Goal: Understand process/instructions: Learn how to perform a task or action

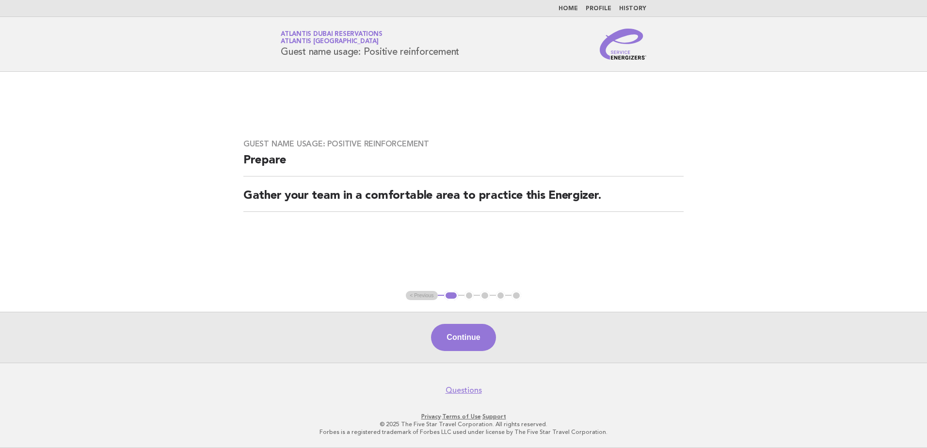
drag, startPoint x: 459, startPoint y: 336, endPoint x: 462, endPoint y: 329, distance: 8.5
click at [460, 337] on button "Continue" at bounding box center [463, 337] width 64 height 27
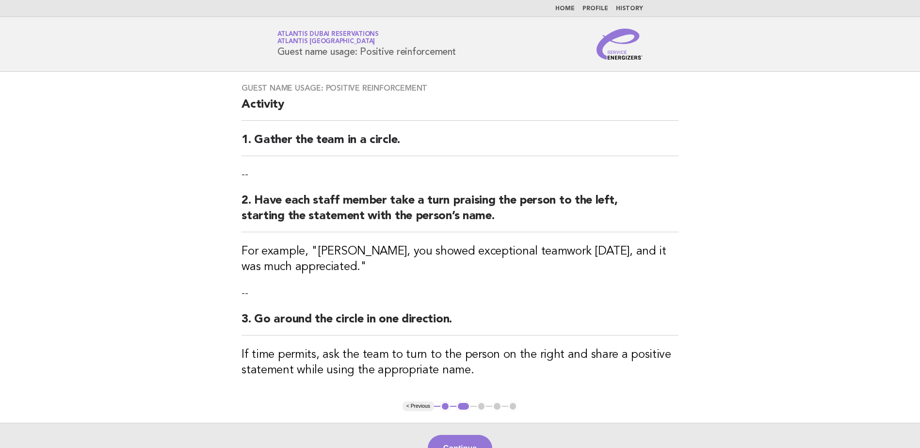
click at [258, 96] on div "Guest name usage: Positive reinforcement Activity 1. Gather the team in a circl…" at bounding box center [460, 237] width 460 height 330
drag, startPoint x: 278, startPoint y: 132, endPoint x: 371, endPoint y: 134, distance: 93.1
click at [278, 132] on div "Guest name usage: Positive reinforcement Activity 1. Gather the team in a circl…" at bounding box center [460, 237] width 460 height 330
drag, startPoint x: 372, startPoint y: 134, endPoint x: 383, endPoint y: 143, distance: 14.4
click at [383, 143] on h2 "1. Gather the team in a circle." at bounding box center [459, 144] width 437 height 24
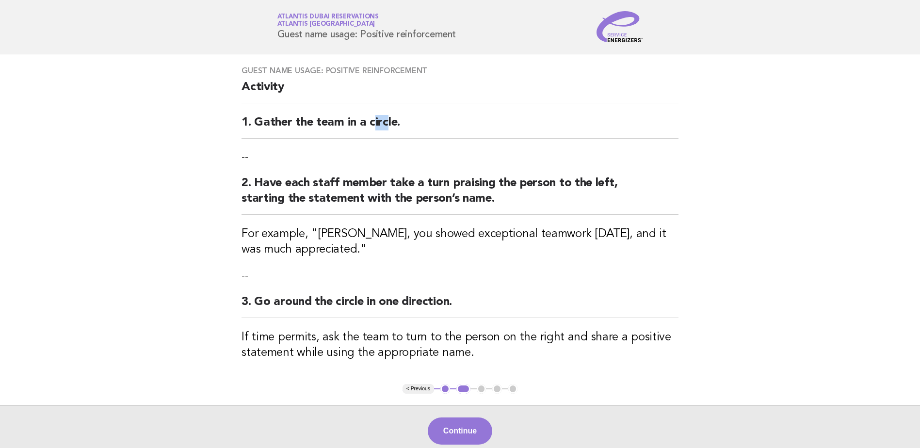
scroll to position [14, 0]
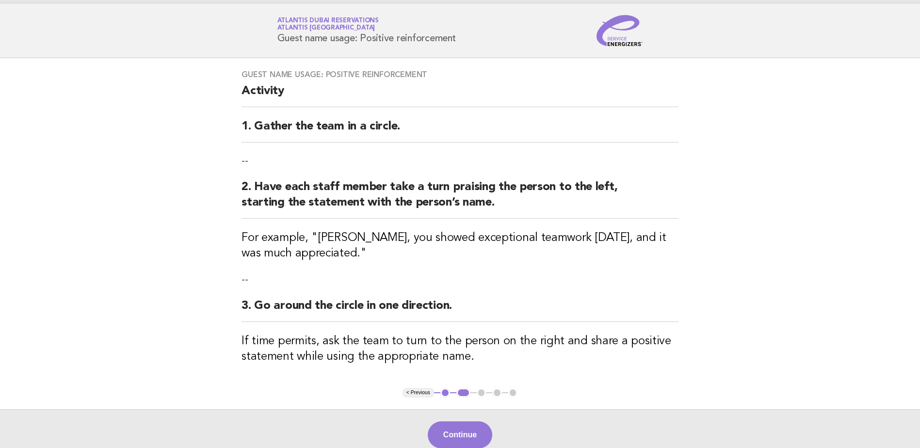
click at [689, 300] on div "Guest name usage: Positive reinforcement Activity 1. Gather the team in a circl…" at bounding box center [460, 223] width 460 height 330
click at [462, 437] on button "Continue" at bounding box center [460, 434] width 64 height 27
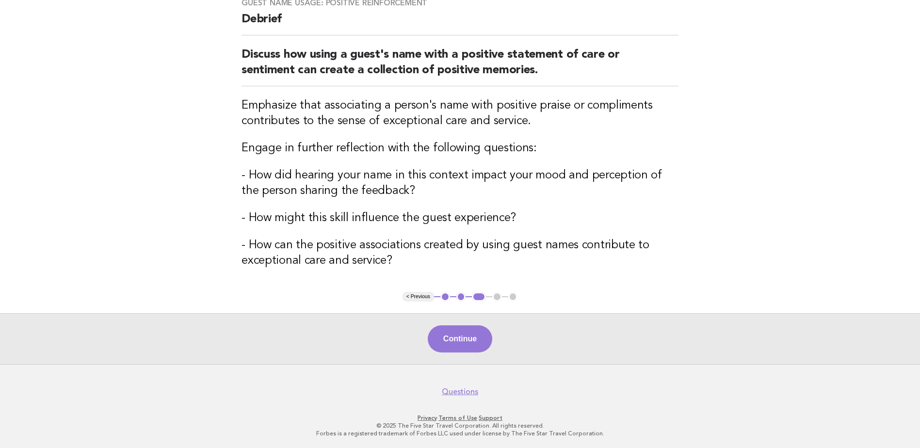
scroll to position [86, 0]
click at [475, 329] on button "Continue" at bounding box center [460, 337] width 64 height 27
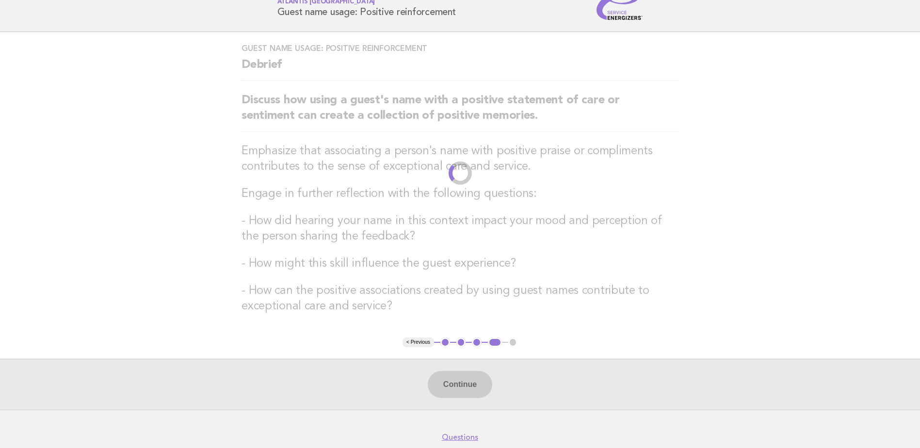
scroll to position [0, 0]
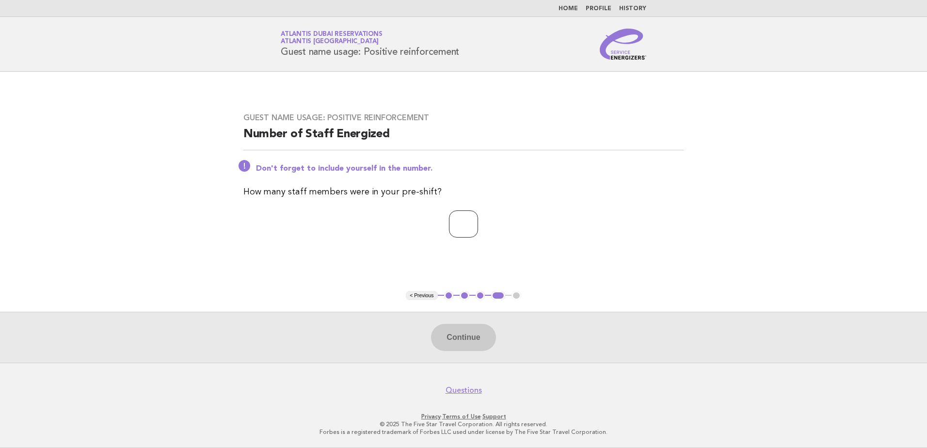
click at [467, 230] on input "number" at bounding box center [463, 223] width 29 height 27
type input "*"
click at [462, 339] on button "Continue" at bounding box center [463, 337] width 64 height 27
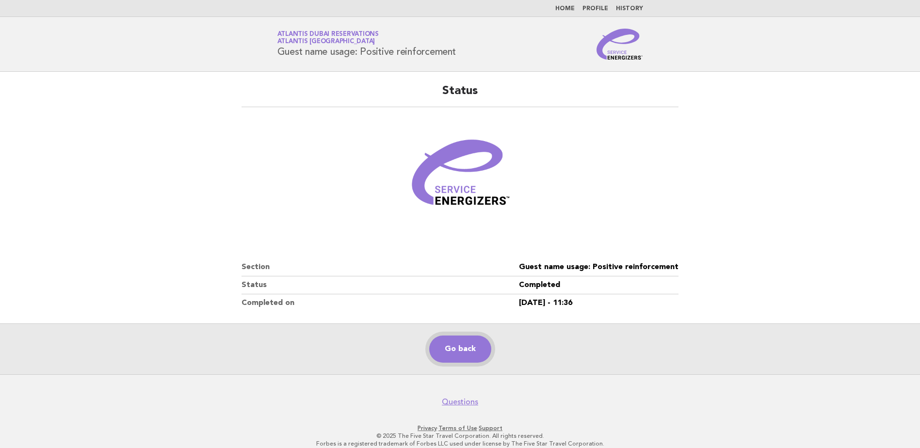
click at [471, 348] on link "Go back" at bounding box center [460, 348] width 62 height 27
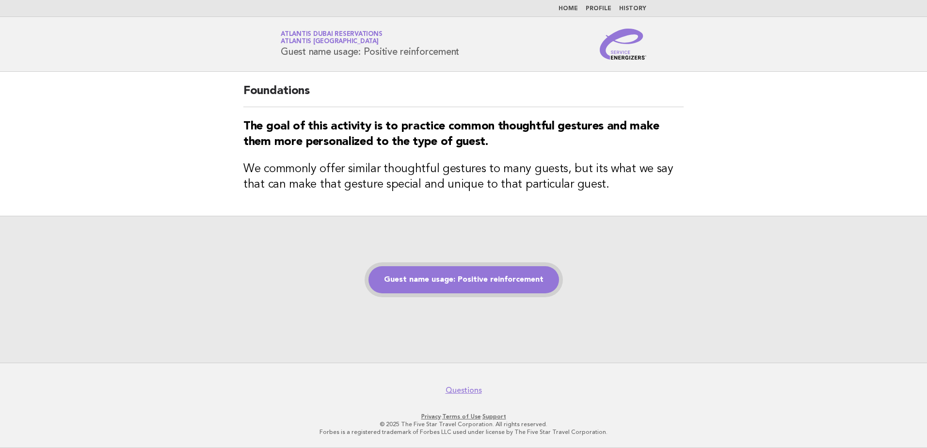
click at [476, 280] on link "Guest name usage: Positive reinforcement" at bounding box center [463, 279] width 191 height 27
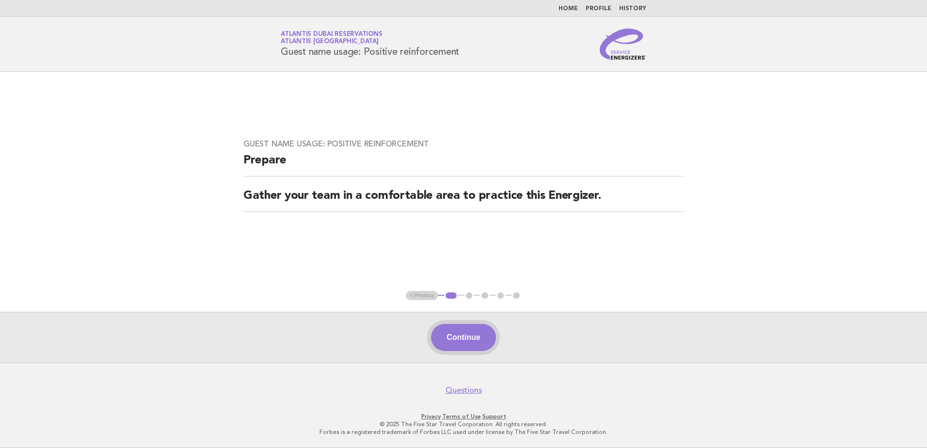
click at [457, 339] on button "Continue" at bounding box center [463, 337] width 64 height 27
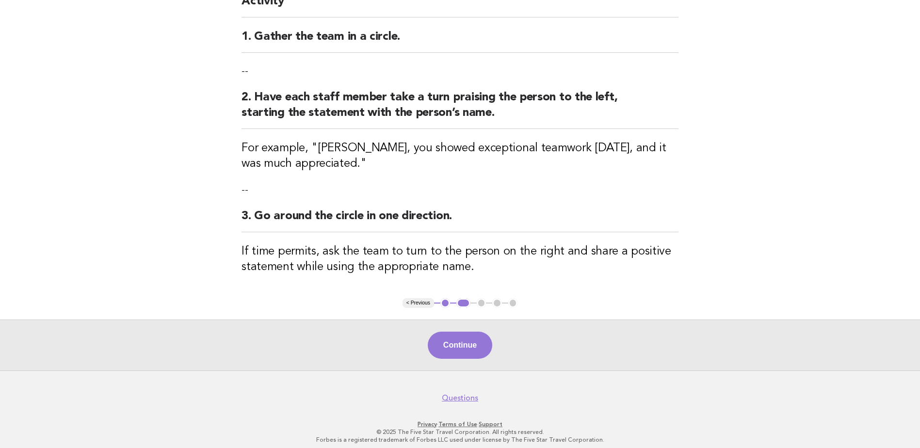
scroll to position [111, 0]
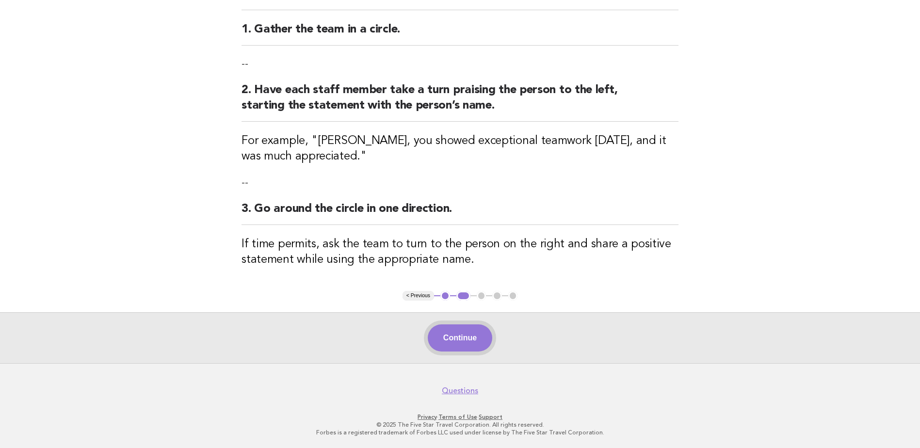
click at [472, 344] on button "Continue" at bounding box center [460, 337] width 64 height 27
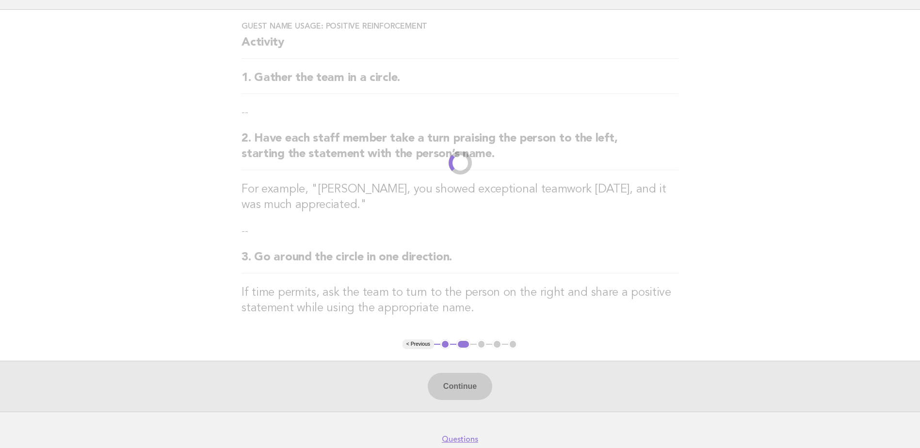
scroll to position [0, 0]
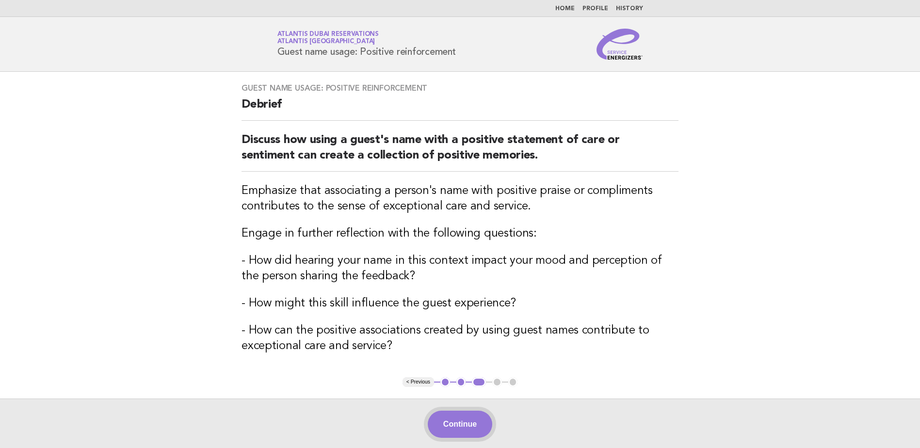
click at [456, 419] on button "Continue" at bounding box center [460, 424] width 64 height 27
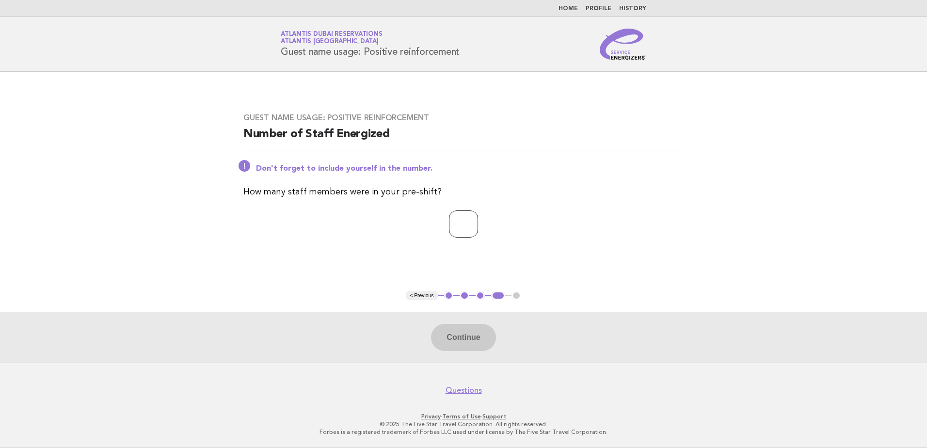
click at [463, 226] on input "number" at bounding box center [463, 223] width 29 height 27
type input "*"
click at [466, 339] on button "Continue" at bounding box center [463, 337] width 64 height 27
